Goal: Check status: Check status

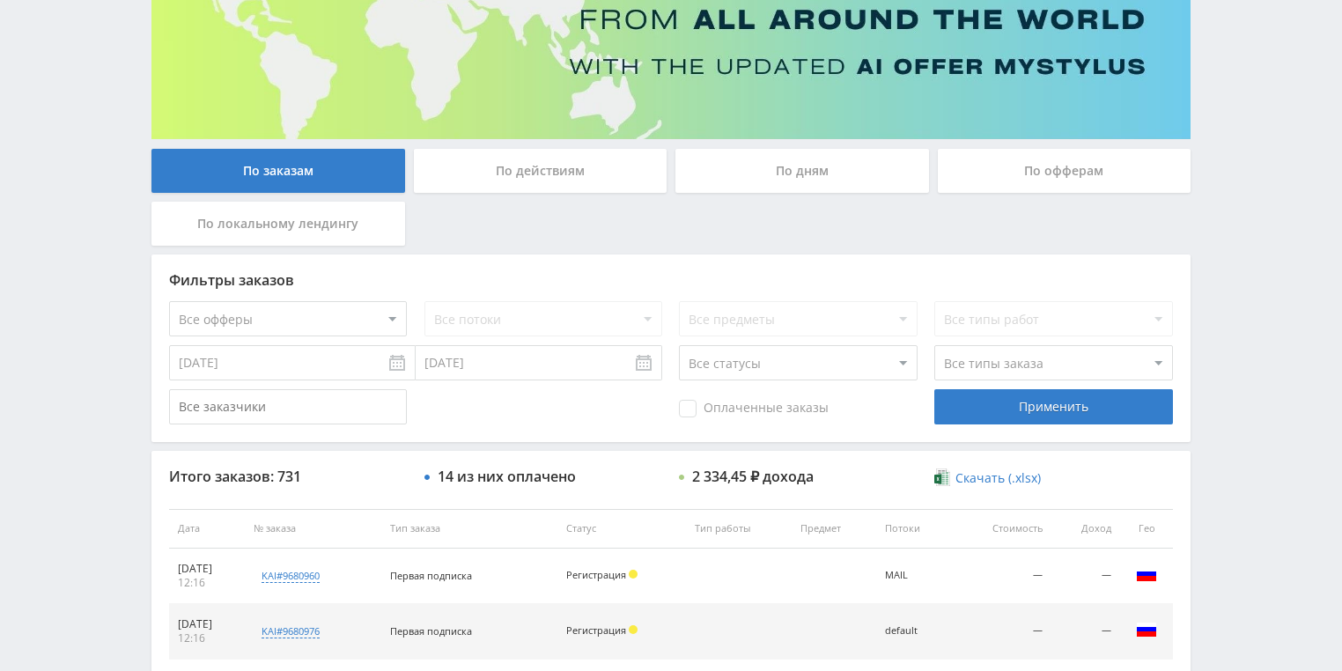
click at [524, 170] on div "По действиям" at bounding box center [541, 171] width 254 height 44
click at [0, 0] on input "По действиям" at bounding box center [0, 0] width 0 height 0
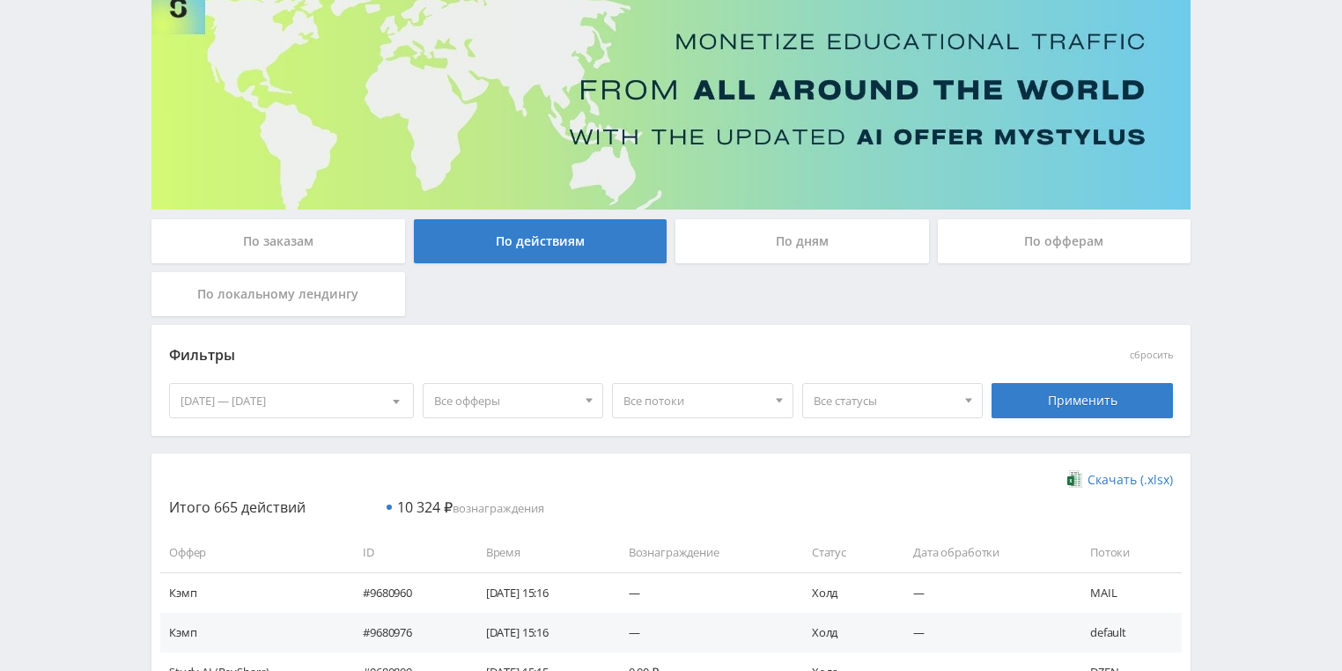
click at [743, 246] on div "По дням" at bounding box center [802, 241] width 254 height 44
click at [0, 0] on input "По дням" at bounding box center [0, 0] width 0 height 0
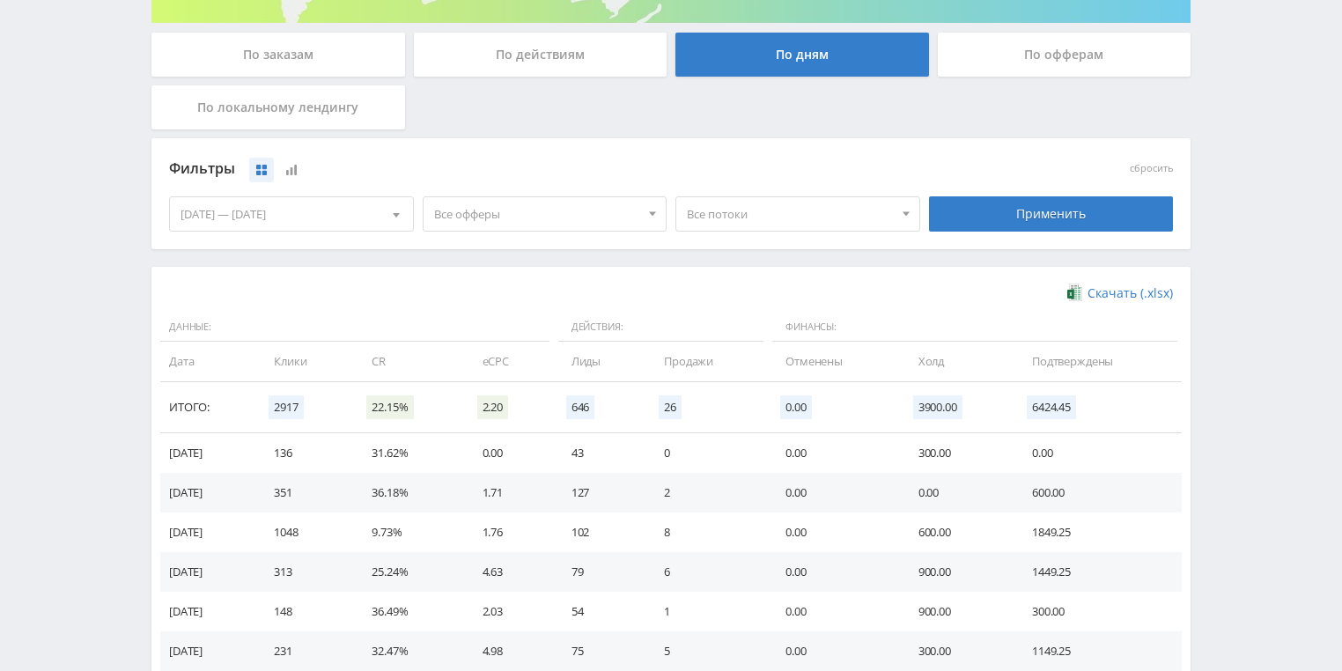
scroll to position [352, 0]
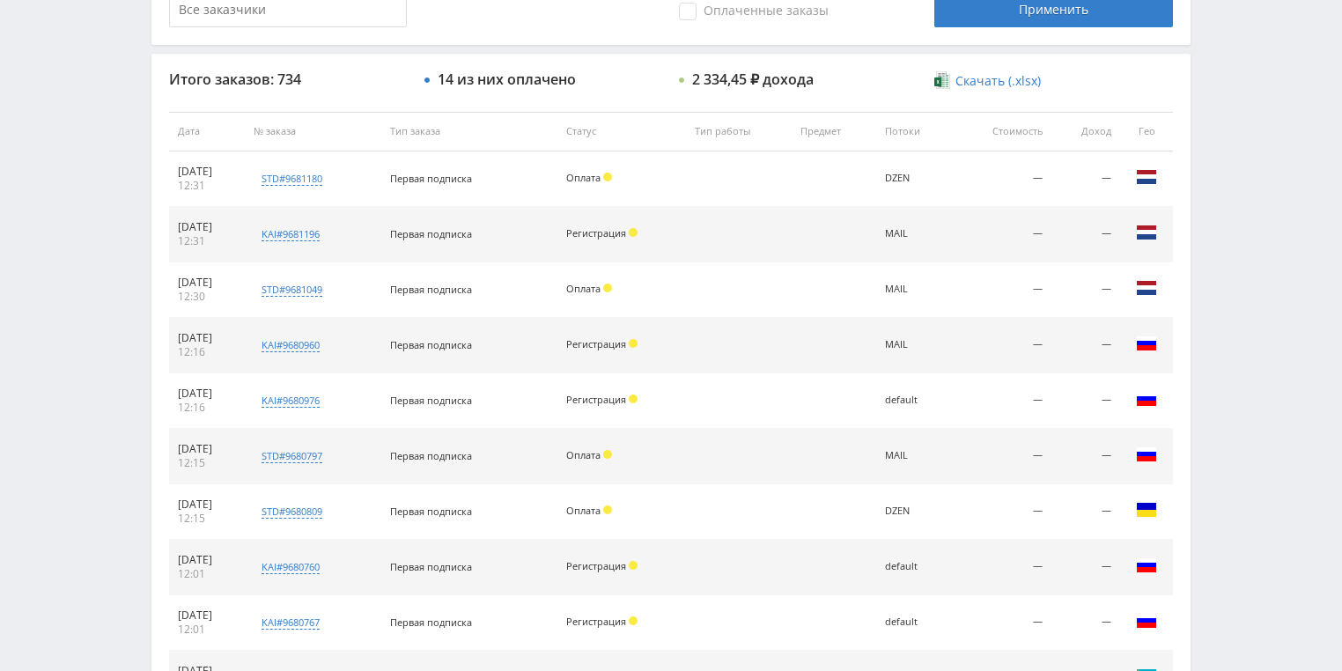
scroll to position [634, 0]
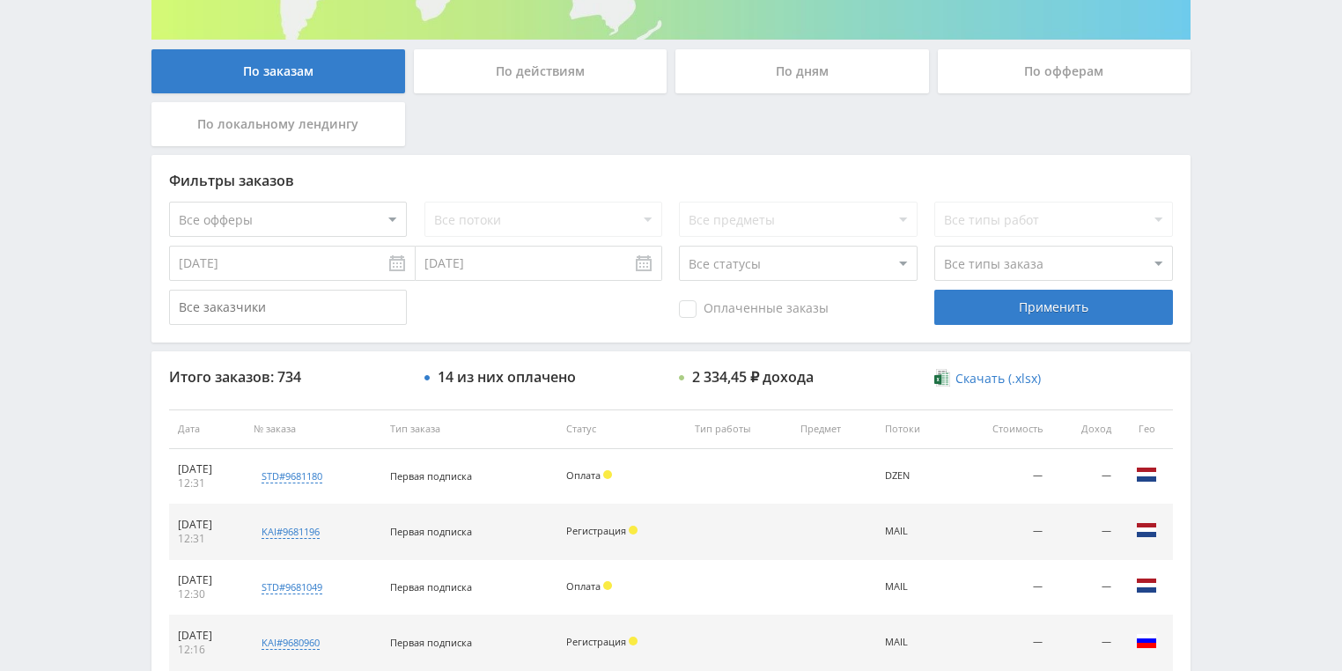
click at [528, 74] on div "По действиям" at bounding box center [541, 71] width 254 height 44
click at [0, 0] on input "По действиям" at bounding box center [0, 0] width 0 height 0
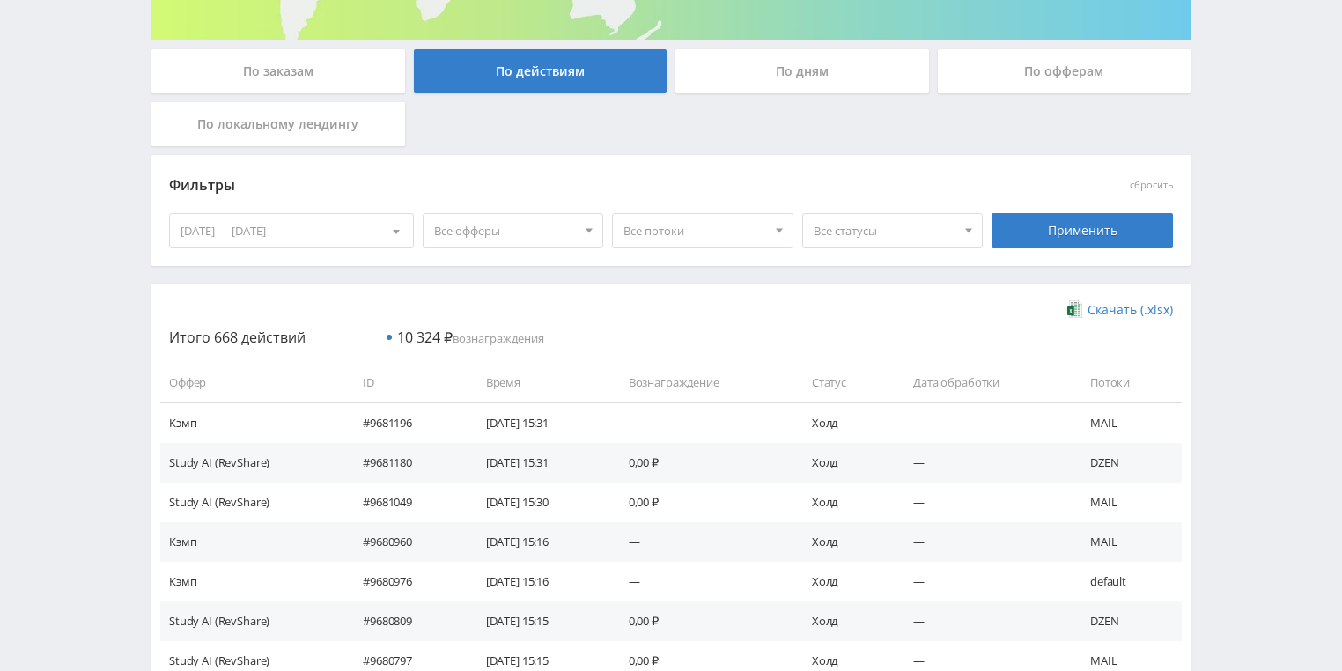
click at [748, 83] on div "По дням" at bounding box center [802, 71] width 254 height 44
click at [0, 0] on input "По дням" at bounding box center [0, 0] width 0 height 0
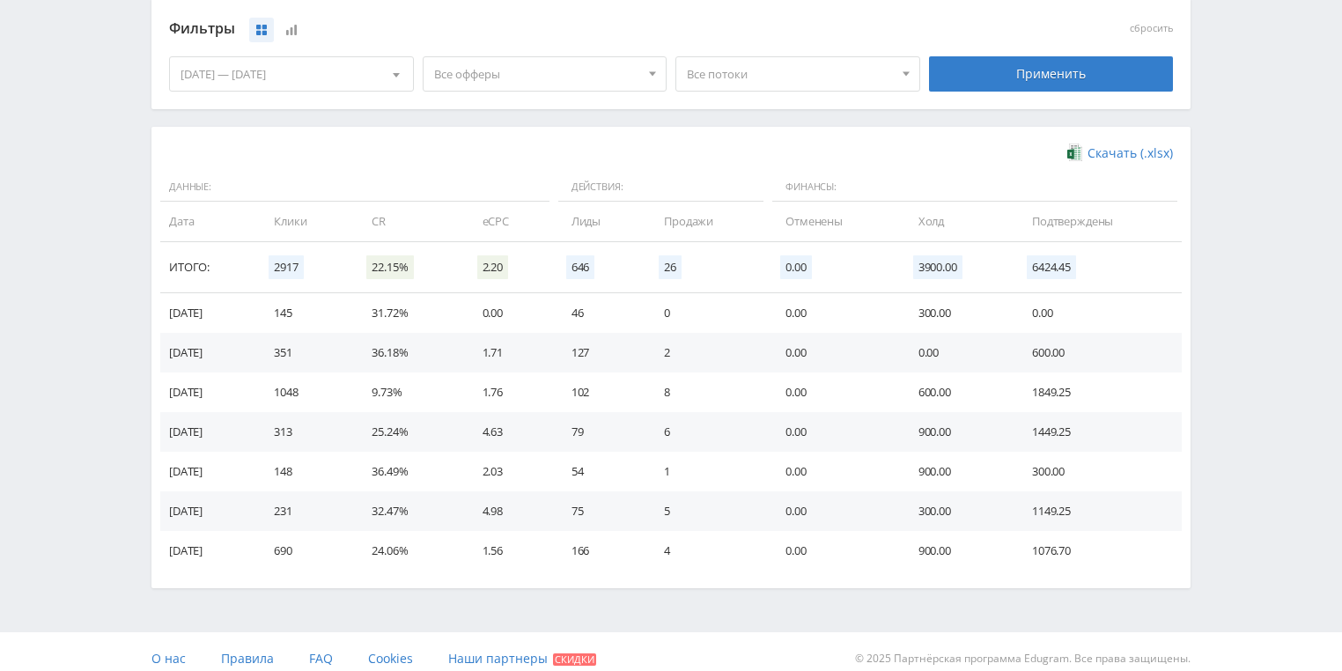
scroll to position [480, 0]
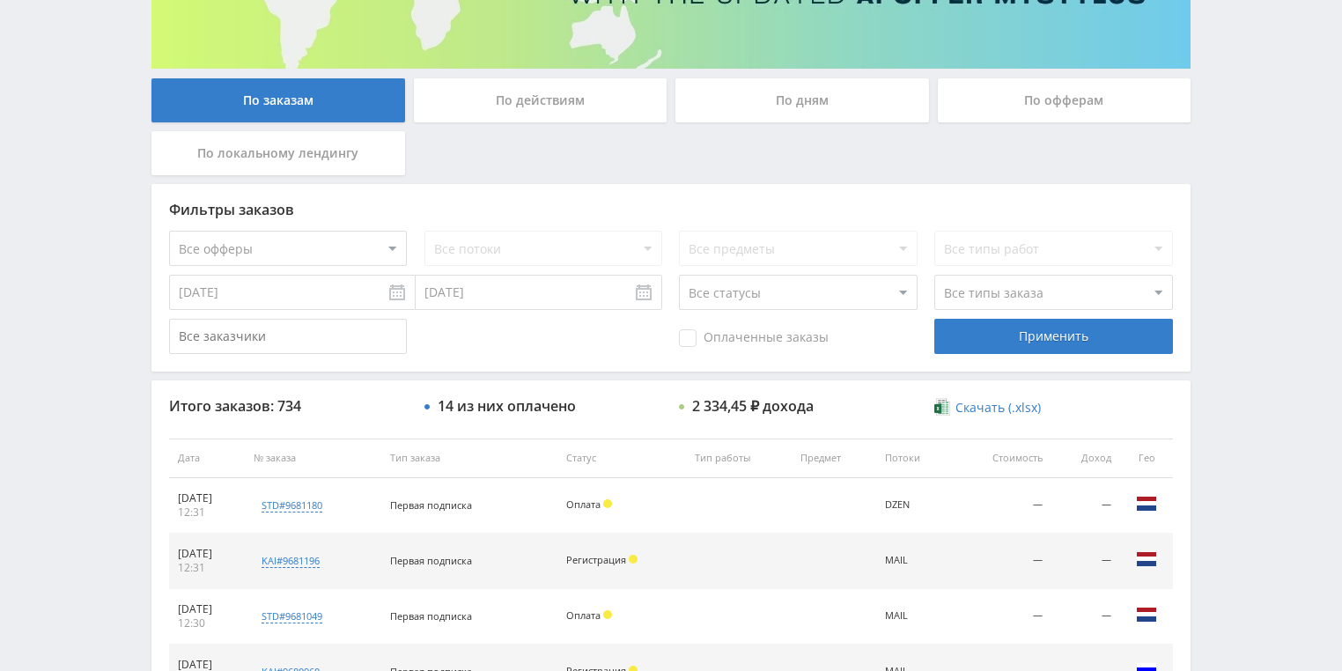
click at [511, 109] on div "По действиям" at bounding box center [541, 100] width 254 height 44
click at [0, 0] on input "По действиям" at bounding box center [0, 0] width 0 height 0
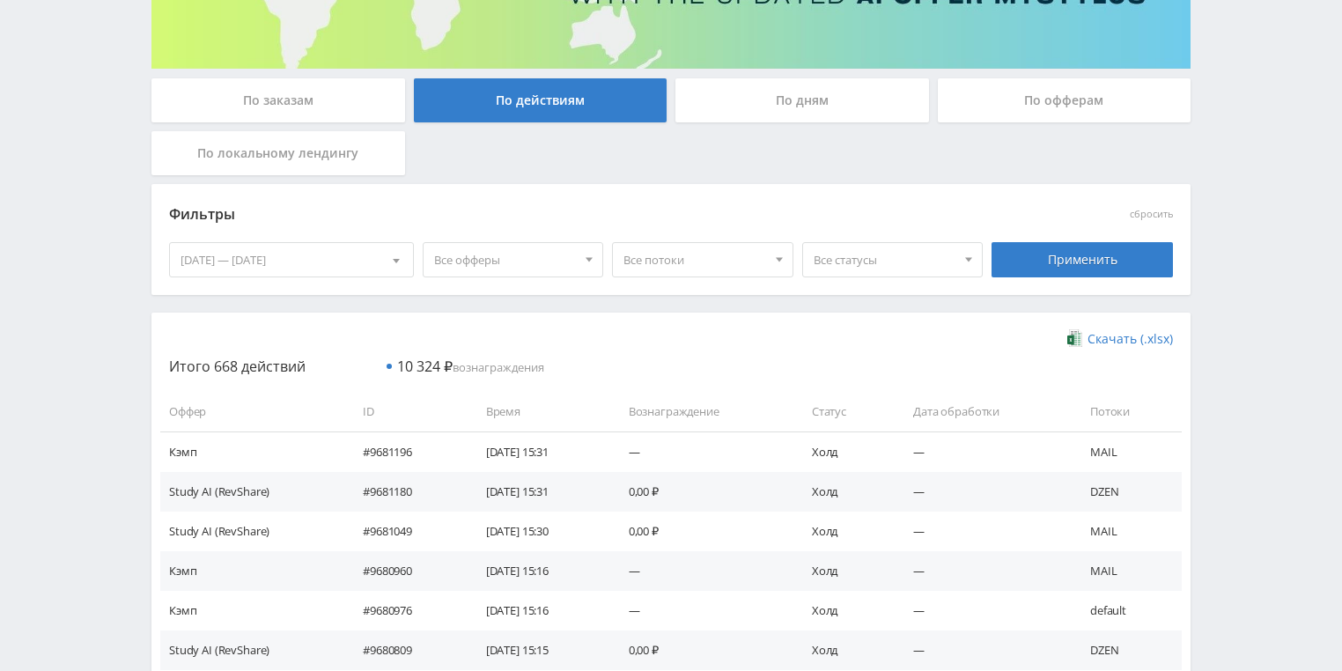
click at [835, 86] on div "По дням" at bounding box center [802, 100] width 254 height 44
click at [0, 0] on input "По дням" at bounding box center [0, 0] width 0 height 0
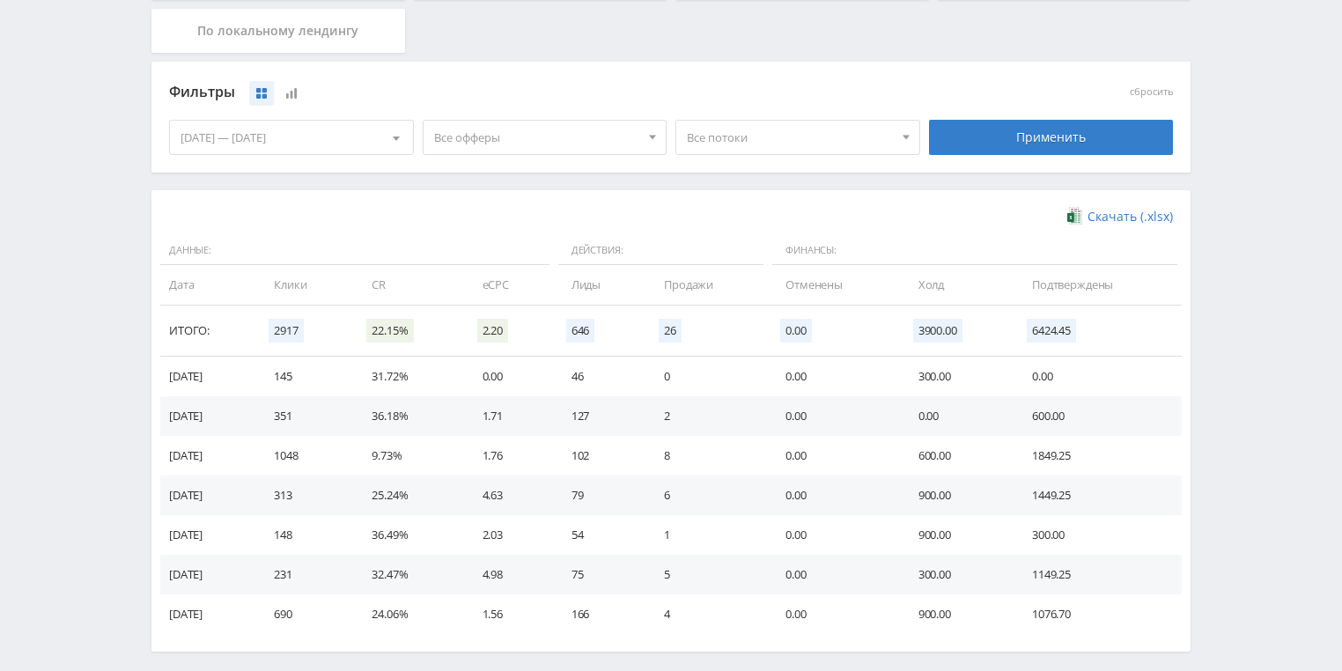
scroll to position [480, 0]
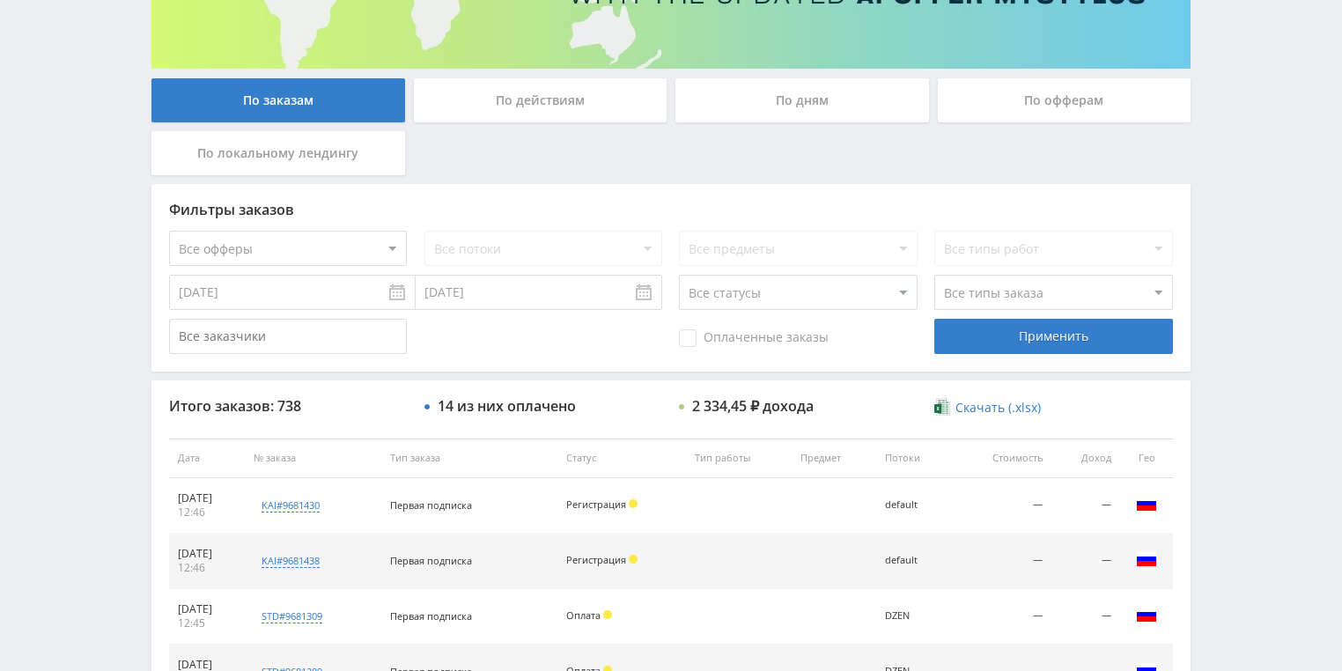
click at [531, 107] on div "По действиям" at bounding box center [541, 100] width 254 height 44
click at [0, 0] on input "По действиям" at bounding box center [0, 0] width 0 height 0
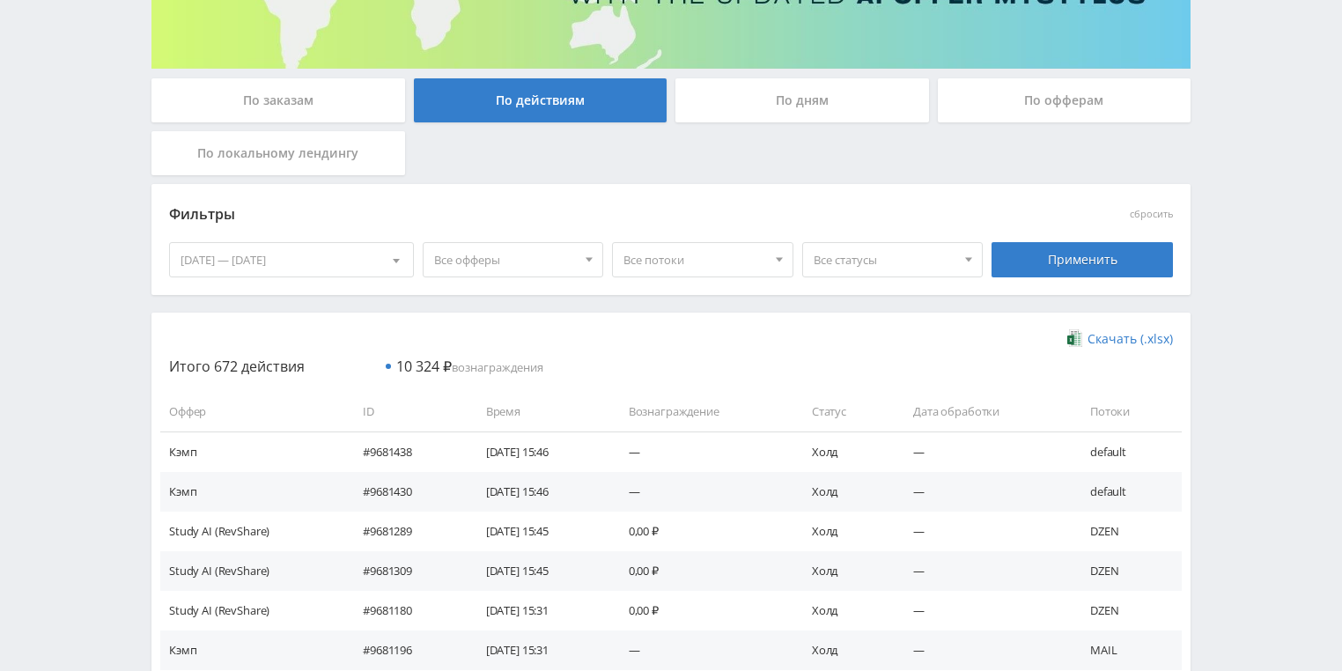
click at [782, 102] on div "По дням" at bounding box center [802, 100] width 254 height 44
click at [0, 0] on input "По дням" at bounding box center [0, 0] width 0 height 0
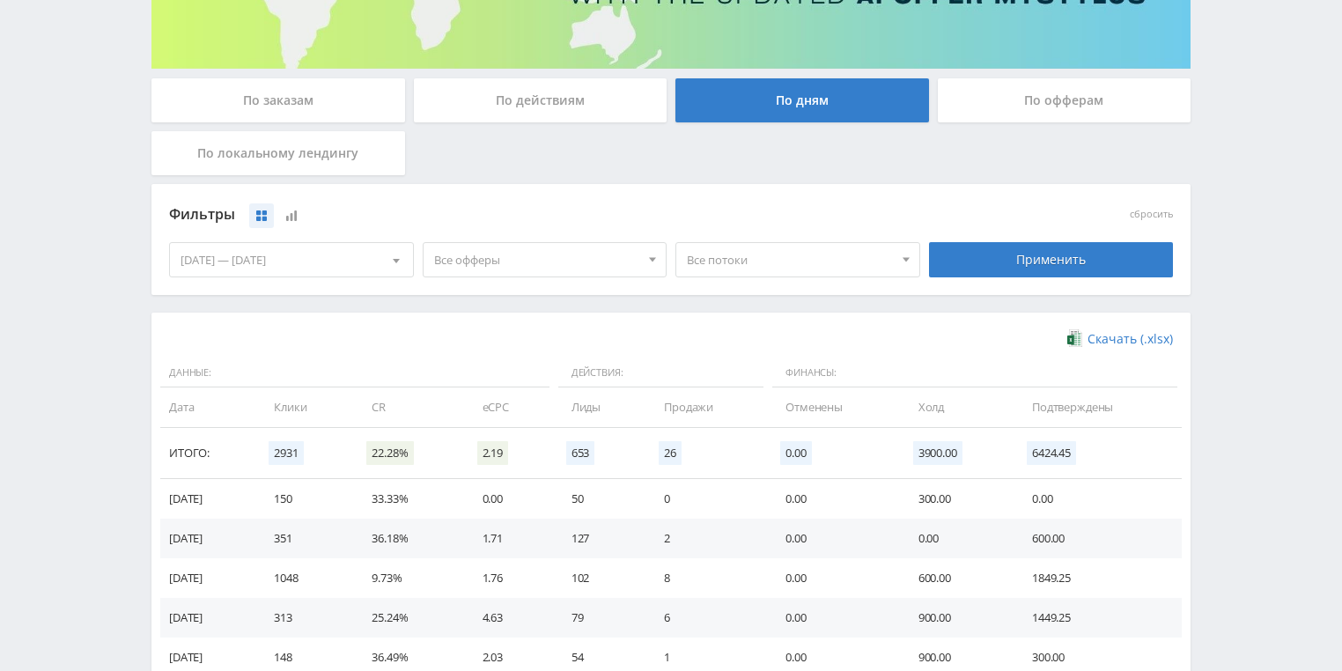
scroll to position [423, 0]
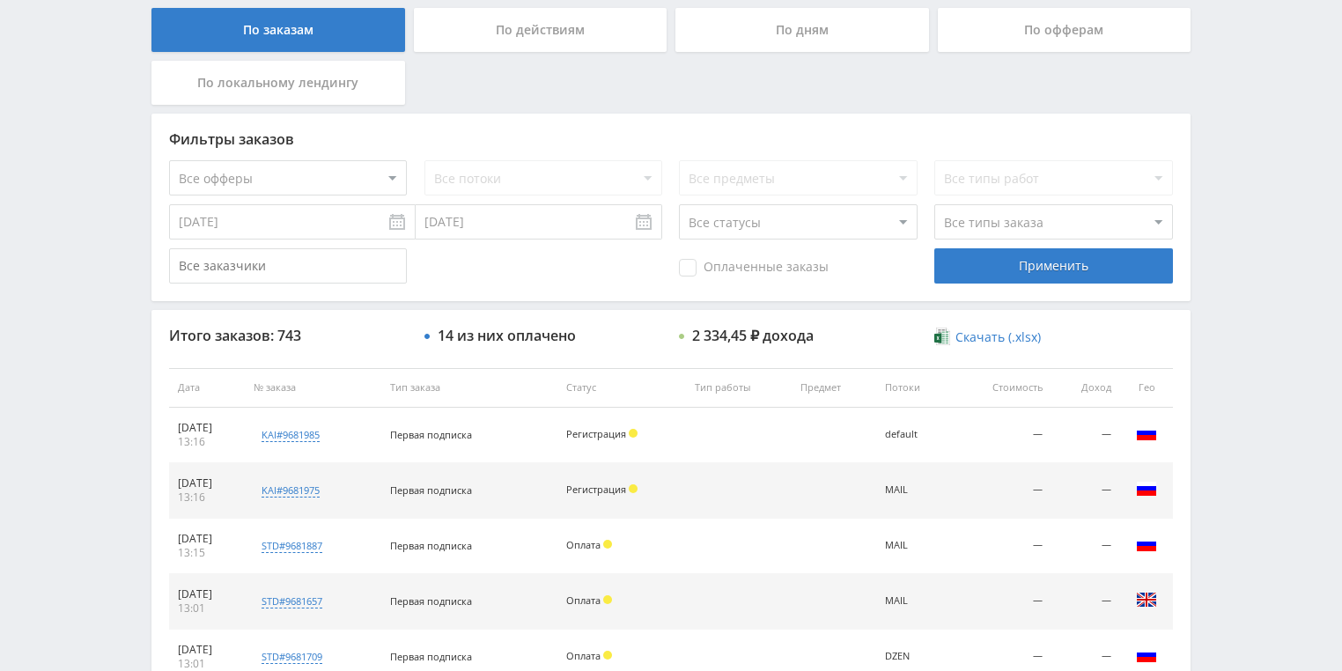
click at [563, 40] on div "По действиям" at bounding box center [541, 30] width 254 height 44
click at [0, 0] on input "По действиям" at bounding box center [0, 0] width 0 height 0
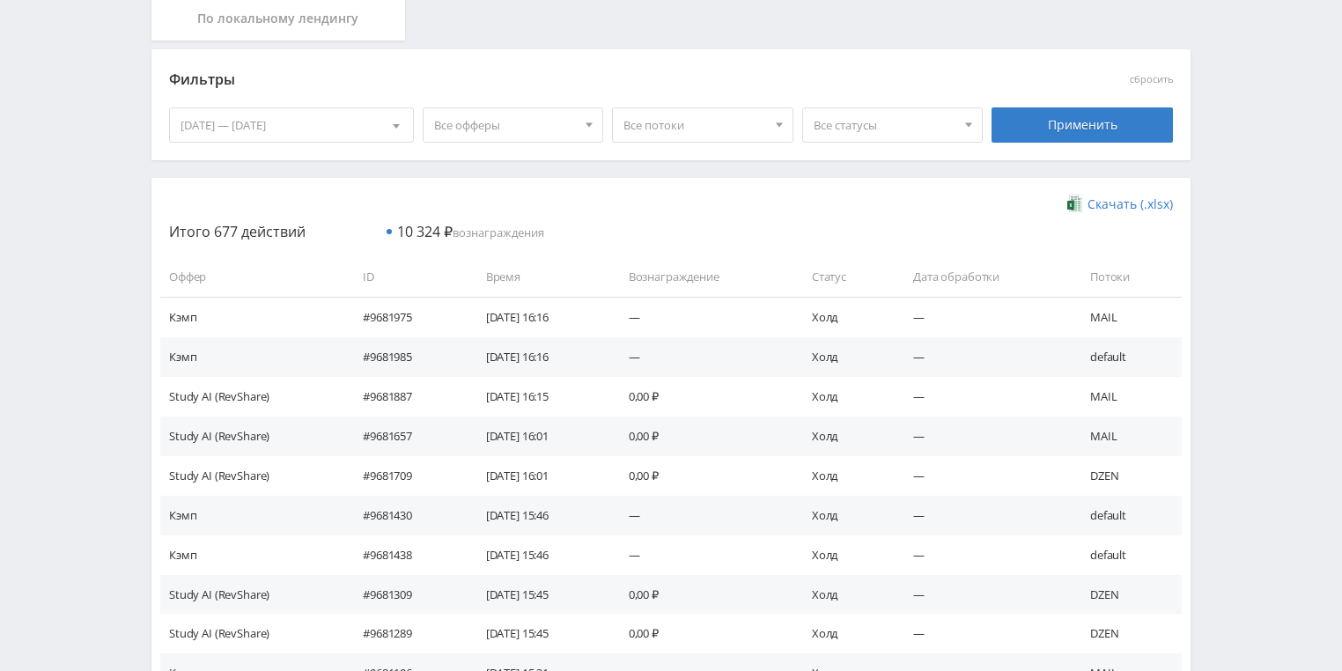
scroll to position [352, 0]
